Goal: Information Seeking & Learning: Learn about a topic

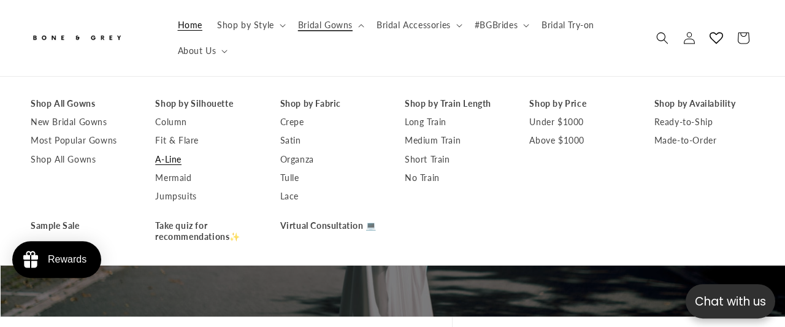
scroll to position [0, 785]
click at [178, 159] on link "A-Line" at bounding box center [205, 159] width 100 height 18
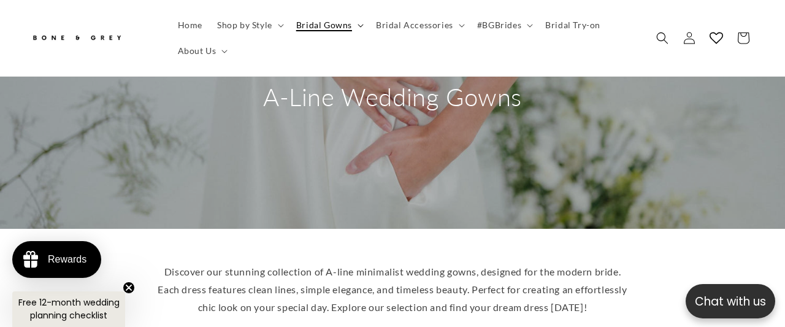
click at [360, 26] on icon at bounding box center [361, 26] width 6 height 4
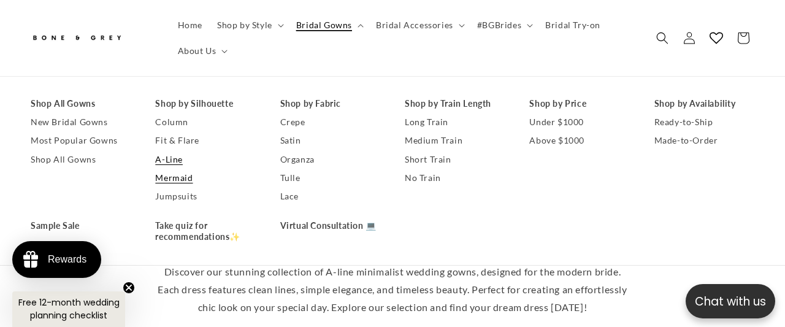
click at [187, 182] on link "Mermaid" at bounding box center [205, 178] width 100 height 18
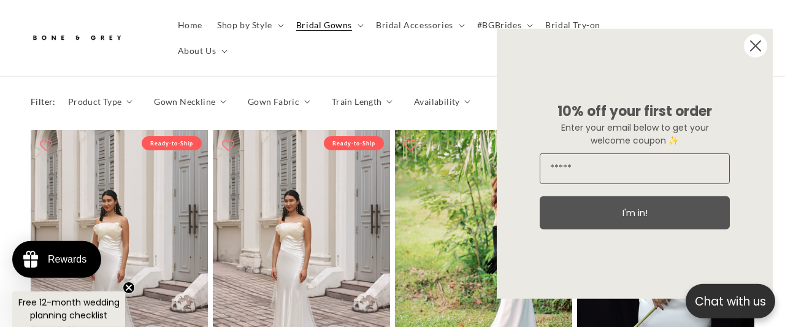
scroll to position [612, 0]
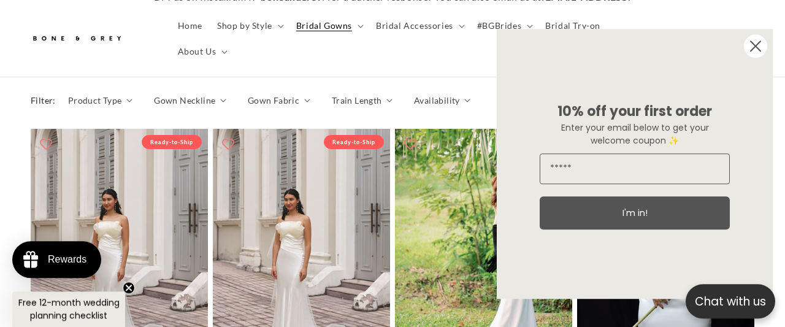
click at [753, 44] on circle "Close dialog" at bounding box center [755, 45] width 23 height 23
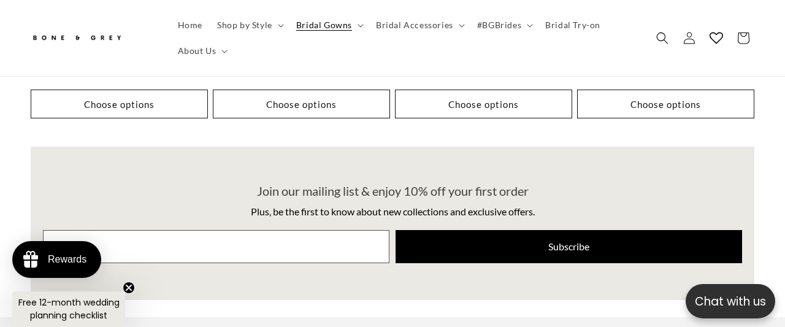
scroll to position [0, 518]
click at [353, 29] on summary "Bridal Gowns" at bounding box center [329, 25] width 80 height 26
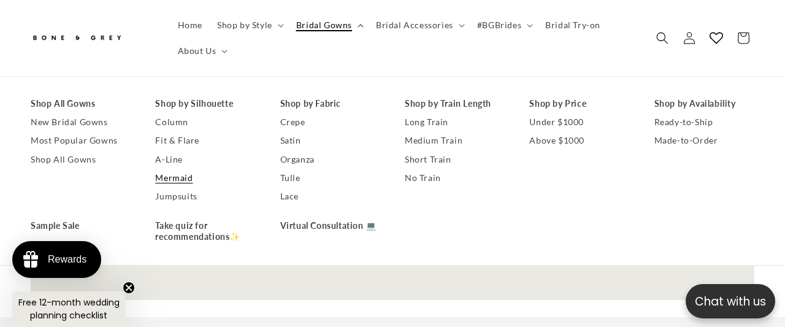
scroll to position [0, 0]
click at [553, 128] on link "Under $1000" at bounding box center [579, 122] width 100 height 18
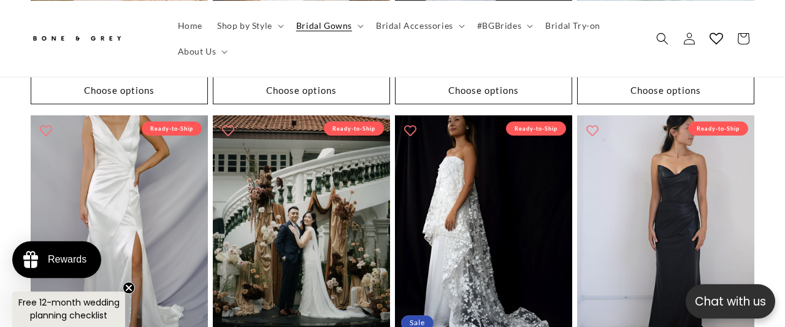
scroll to position [2014, 0]
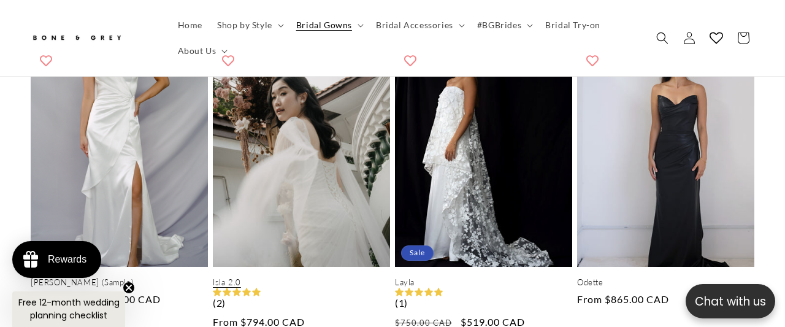
click at [331, 277] on link "Isla 2.0" at bounding box center [301, 282] width 177 height 10
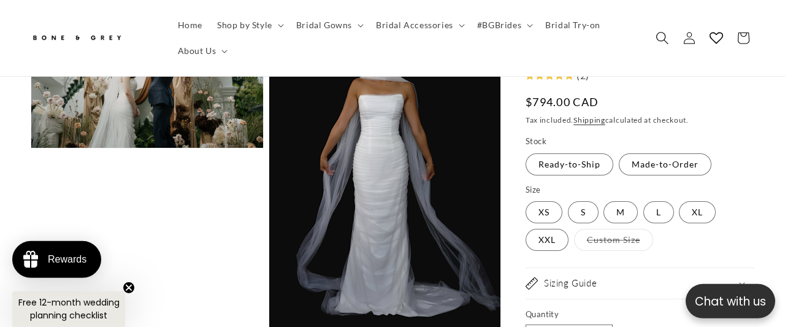
scroll to position [0, 259]
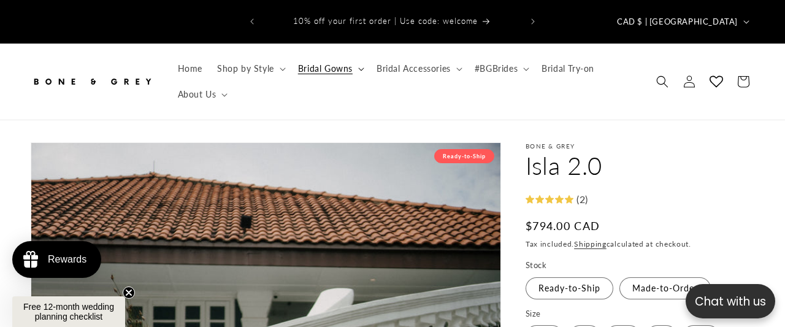
click at [357, 56] on summary "Bridal Gowns" at bounding box center [330, 69] width 79 height 26
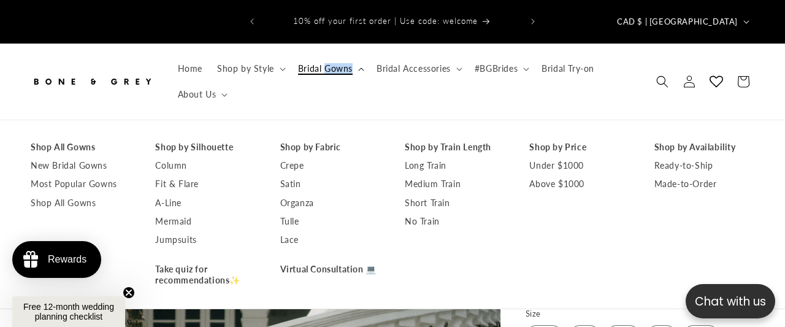
click at [357, 56] on summary "Bridal Gowns" at bounding box center [330, 69] width 79 height 26
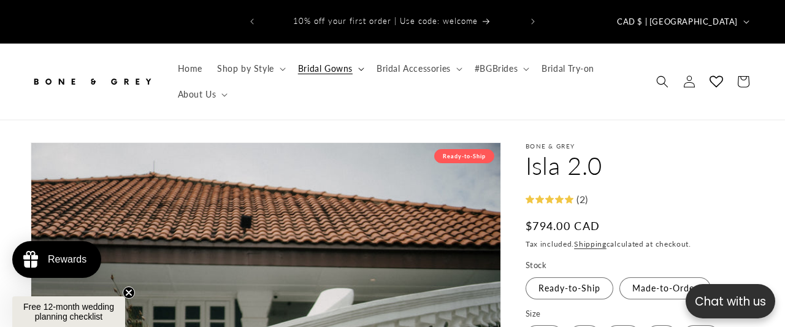
click at [357, 56] on summary "Bridal Gowns" at bounding box center [330, 69] width 79 height 26
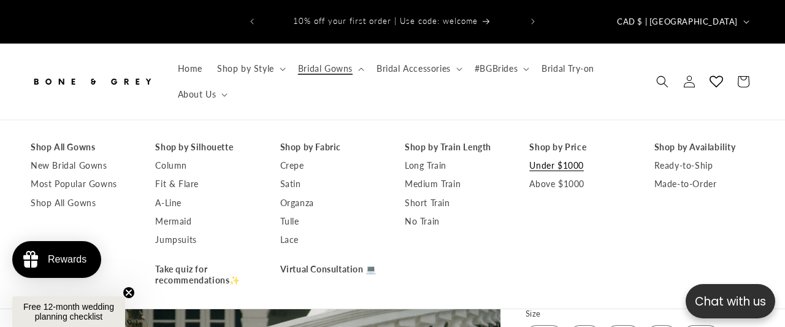
click at [548, 156] on link "Under $1000" at bounding box center [579, 165] width 100 height 18
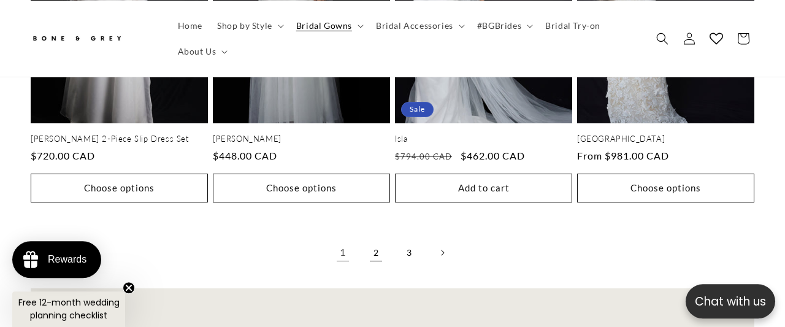
click at [378, 239] on link "2" at bounding box center [376, 252] width 27 height 27
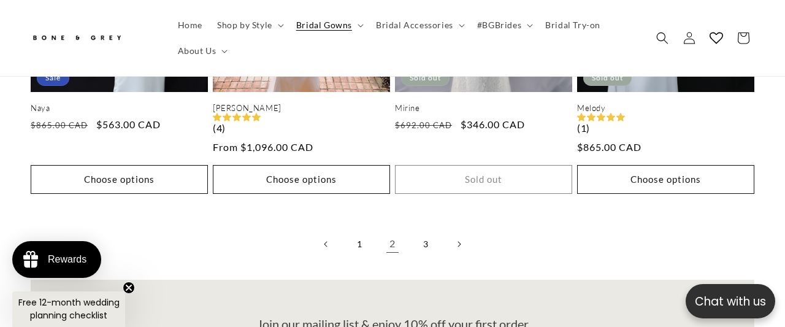
scroll to position [2500, 0]
click at [430, 231] on link "3" at bounding box center [425, 244] width 27 height 27
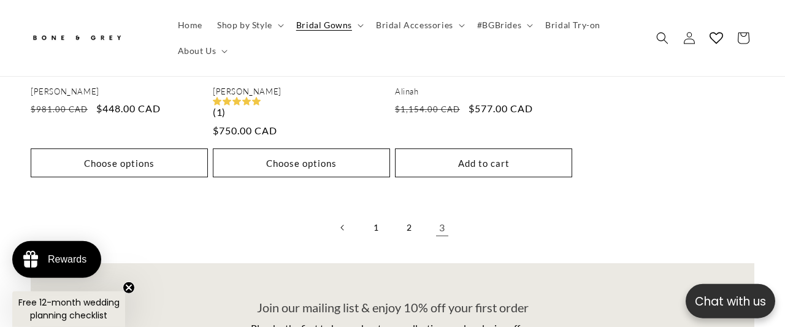
scroll to position [1205, 0]
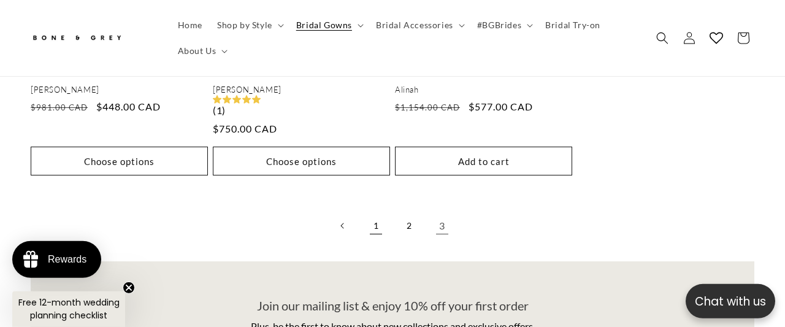
click at [383, 212] on link "1" at bounding box center [376, 225] width 27 height 27
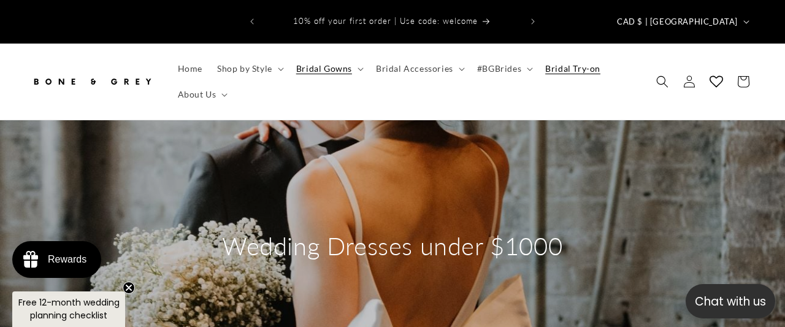
click at [570, 63] on span "Bridal Try-on" at bounding box center [572, 68] width 55 height 11
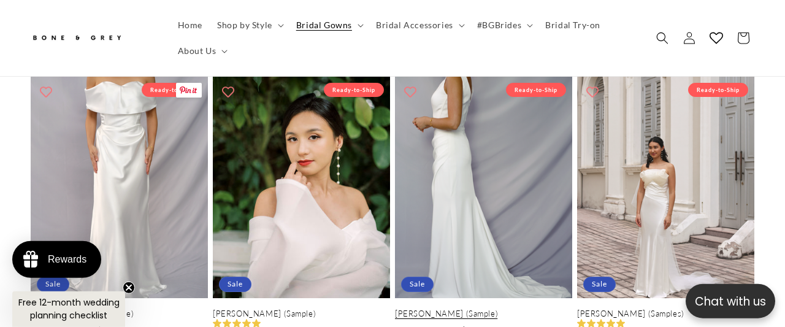
scroll to position [1318, 0]
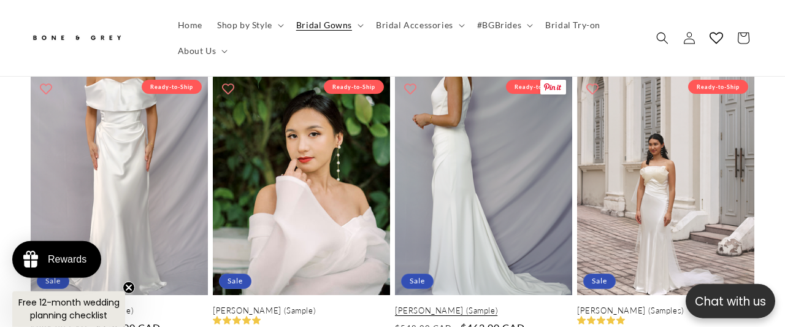
click at [441, 305] on link "[PERSON_NAME] (Sample)" at bounding box center [483, 310] width 177 height 10
